Goal: Register for event/course

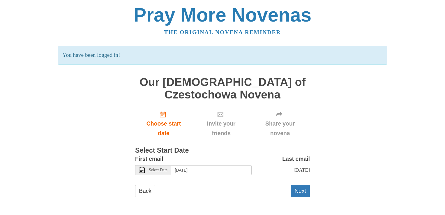
click at [141, 169] on icon at bounding box center [142, 170] width 6 height 6
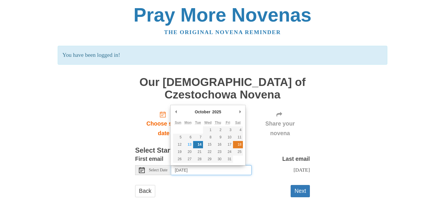
type input "[DATE]"
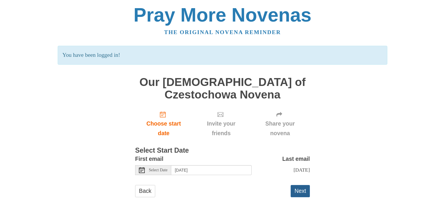
click at [298, 189] on button "Next" at bounding box center [299, 191] width 19 height 12
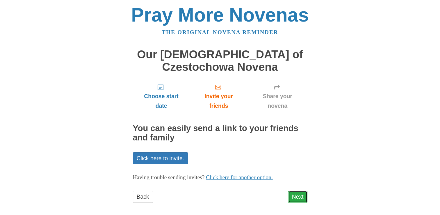
click at [301, 197] on link "Next" at bounding box center [297, 197] width 19 height 12
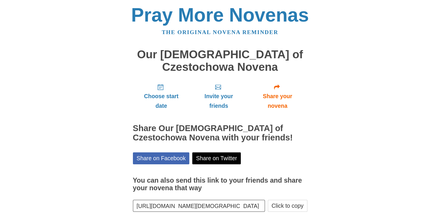
scroll to position [31, 0]
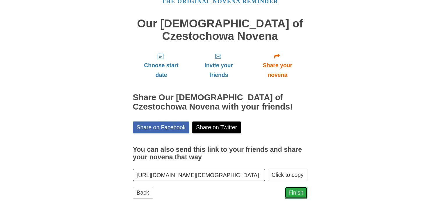
click at [294, 191] on link "Finish" at bounding box center [296, 193] width 23 height 12
